Goal: Task Accomplishment & Management: Manage account settings

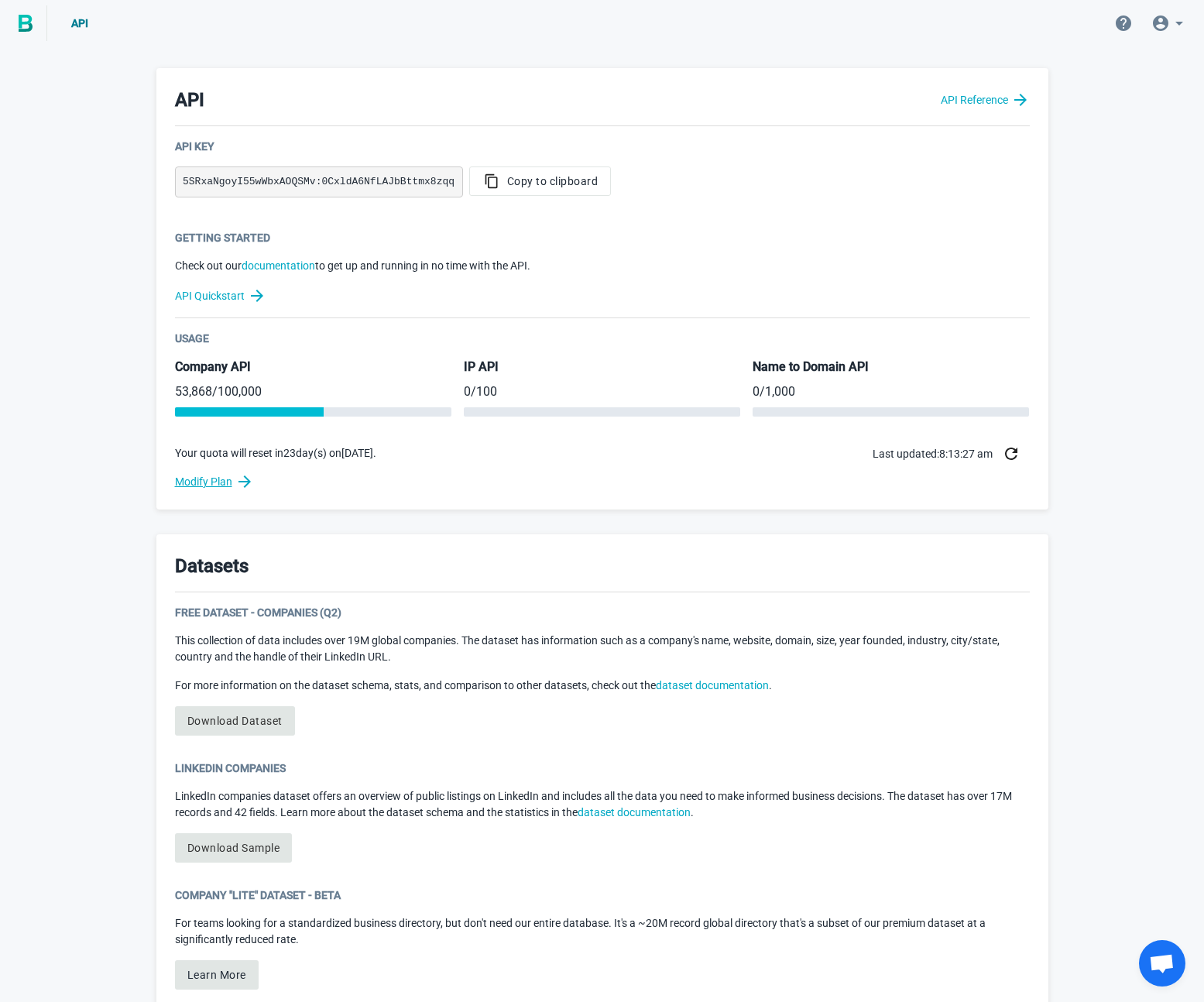
click at [200, 479] on link "Modify Plan" at bounding box center [602, 481] width 855 height 19
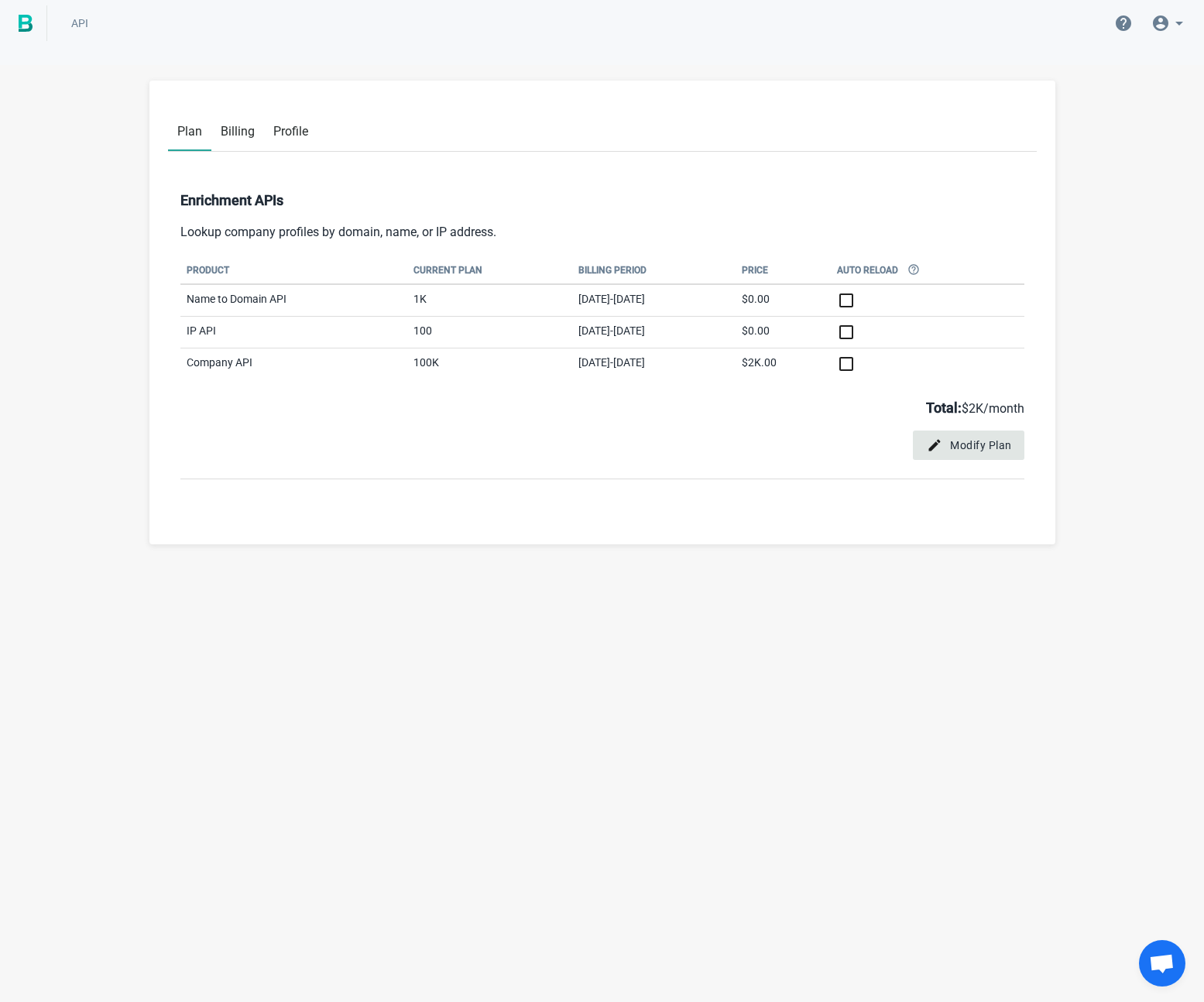
click at [972, 446] on span "Modify Plan" at bounding box center [969, 445] width 87 height 16
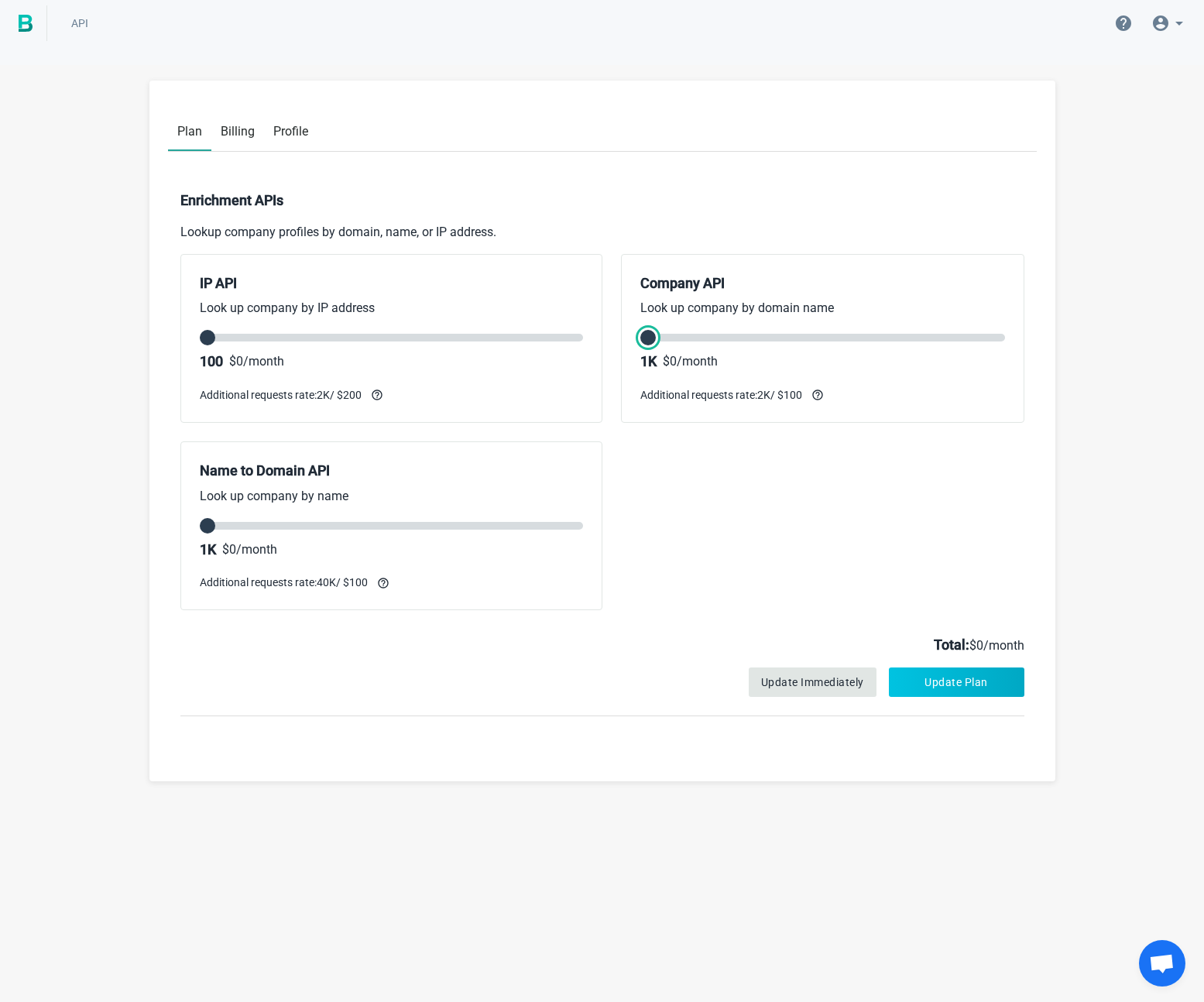
drag, startPoint x: 937, startPoint y: 335, endPoint x: 636, endPoint y: 338, distance: 301.0
type input "0"
click at [641, 338] on input "range" at bounding box center [823, 337] width 365 height 7
click at [957, 679] on button "Update Plan" at bounding box center [957, 682] width 136 height 29
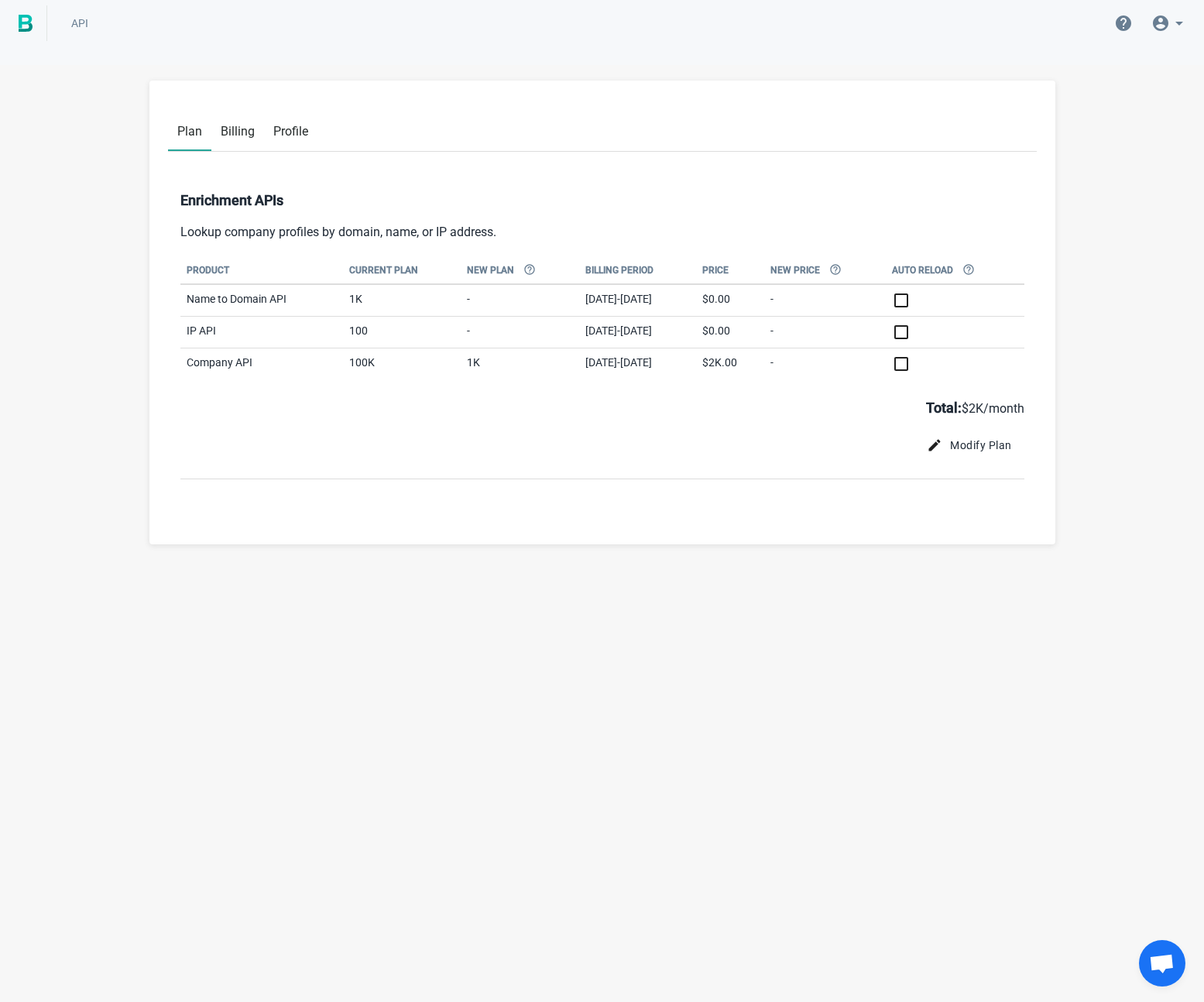
click at [178, 137] on span "Plan" at bounding box center [189, 131] width 24 height 15
click at [186, 134] on span "Plan" at bounding box center [189, 131] width 24 height 15
click at [29, 30] on img at bounding box center [25, 23] width 14 height 17
